Goal: Task Accomplishment & Management: Use online tool/utility

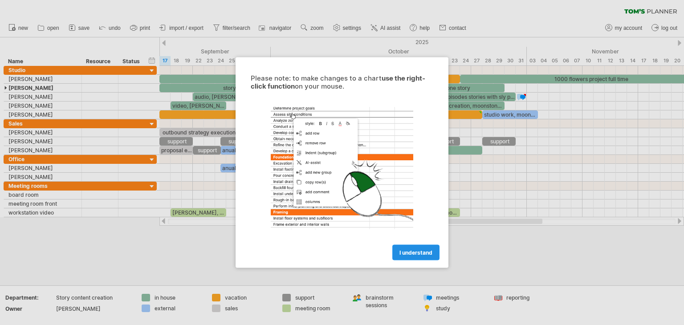
click at [423, 249] on span "I understand" at bounding box center [416, 252] width 33 height 7
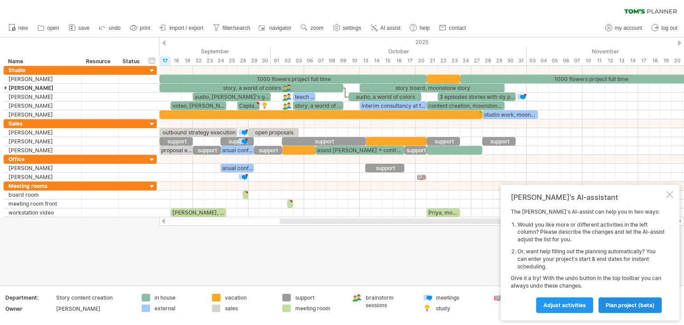
click at [616, 307] on span "plan project (beta)" at bounding box center [630, 305] width 49 height 7
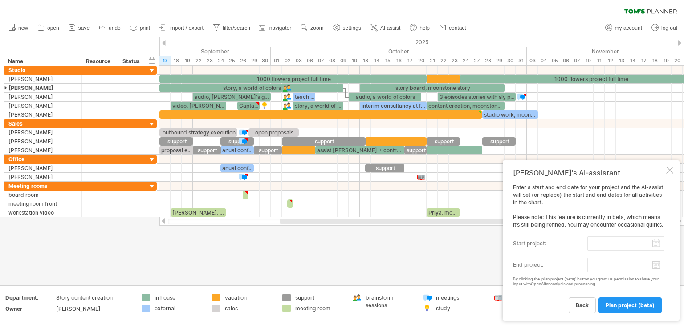
click at [656, 245] on input "start project:" at bounding box center [626, 244] width 77 height 14
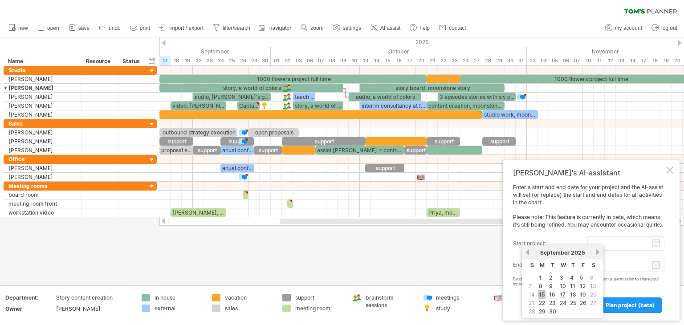
click at [543, 293] on link "15" at bounding box center [542, 294] width 8 height 8
type input "********"
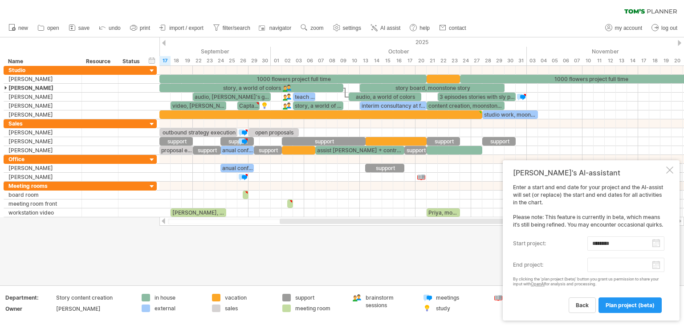
click at [656, 265] on body "progress(100%) Trying to reach [DOMAIN_NAME] Connected again... 0% clear filter…" at bounding box center [342, 163] width 684 height 327
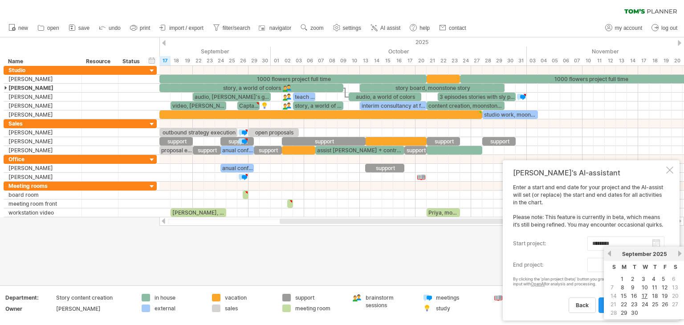
click at [677, 252] on link "next" at bounding box center [680, 253] width 7 height 7
click at [644, 309] on link "31" at bounding box center [645, 313] width 8 height 8
type input "********"
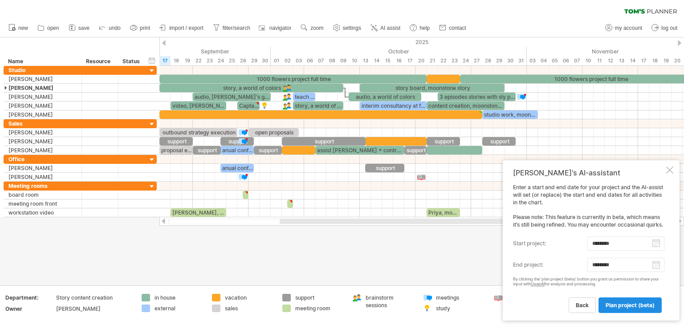
click at [636, 306] on span "plan project (beta)" at bounding box center [630, 305] width 49 height 7
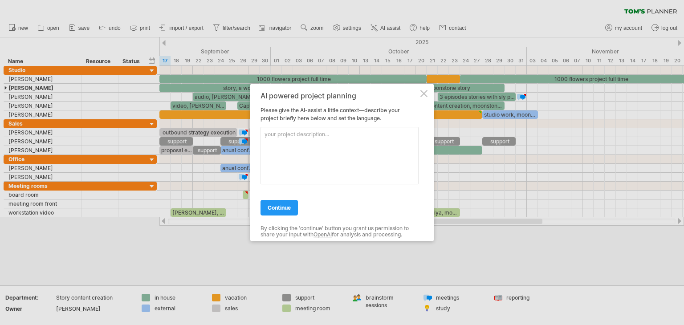
click at [421, 94] on div at bounding box center [423, 93] width 7 height 7
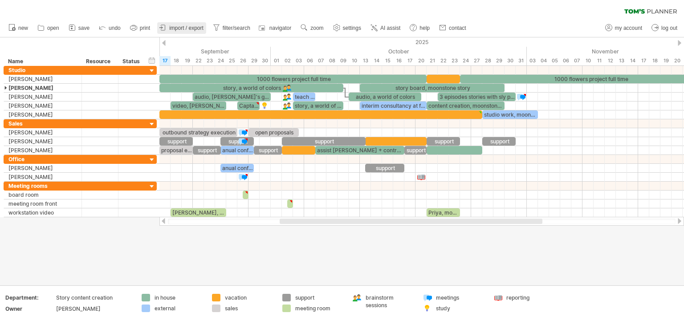
click at [179, 30] on span "import / export" at bounding box center [186, 28] width 34 height 6
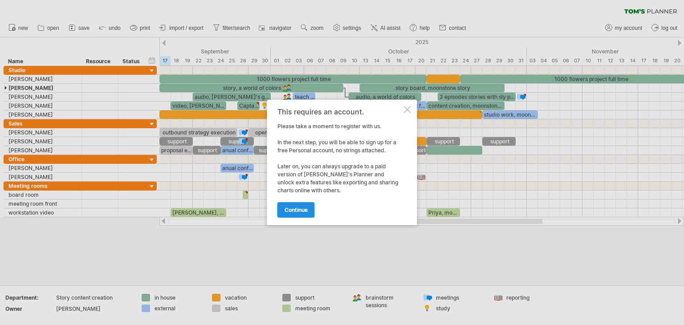
click at [295, 210] on span "continue" at bounding box center [296, 210] width 23 height 7
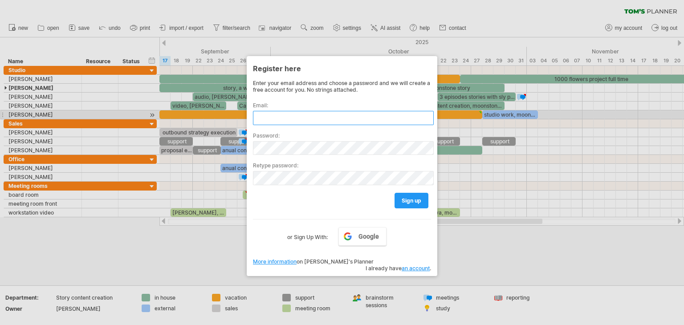
click at [288, 118] on input "text" at bounding box center [343, 118] width 181 height 14
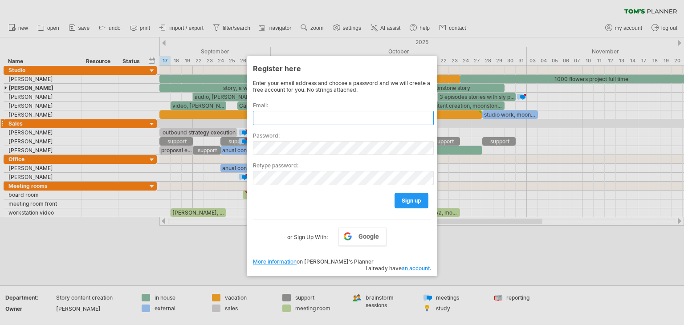
type input "**********"
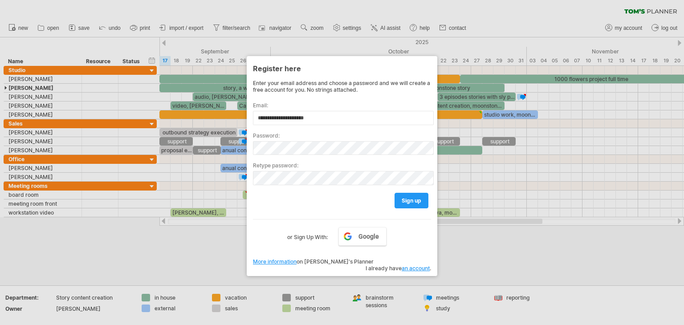
click at [241, 253] on div at bounding box center [342, 162] width 684 height 325
